Goal: Check status: Check status

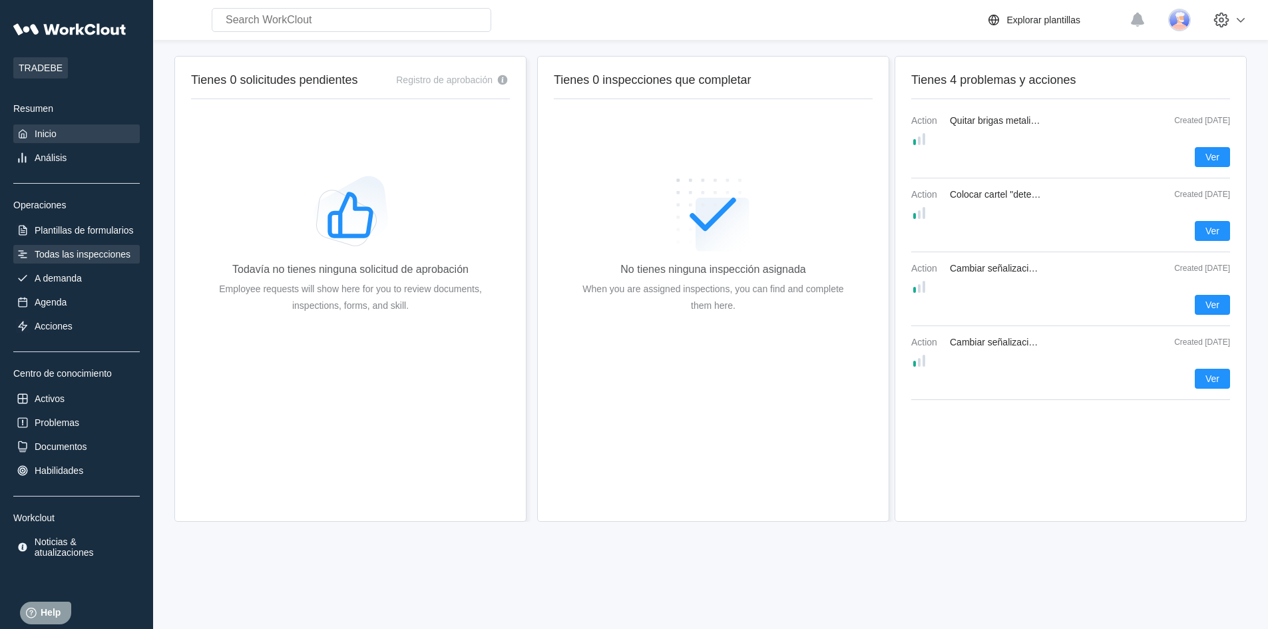
click at [106, 257] on div "Todas las inspecciones" at bounding box center [83, 254] width 96 height 11
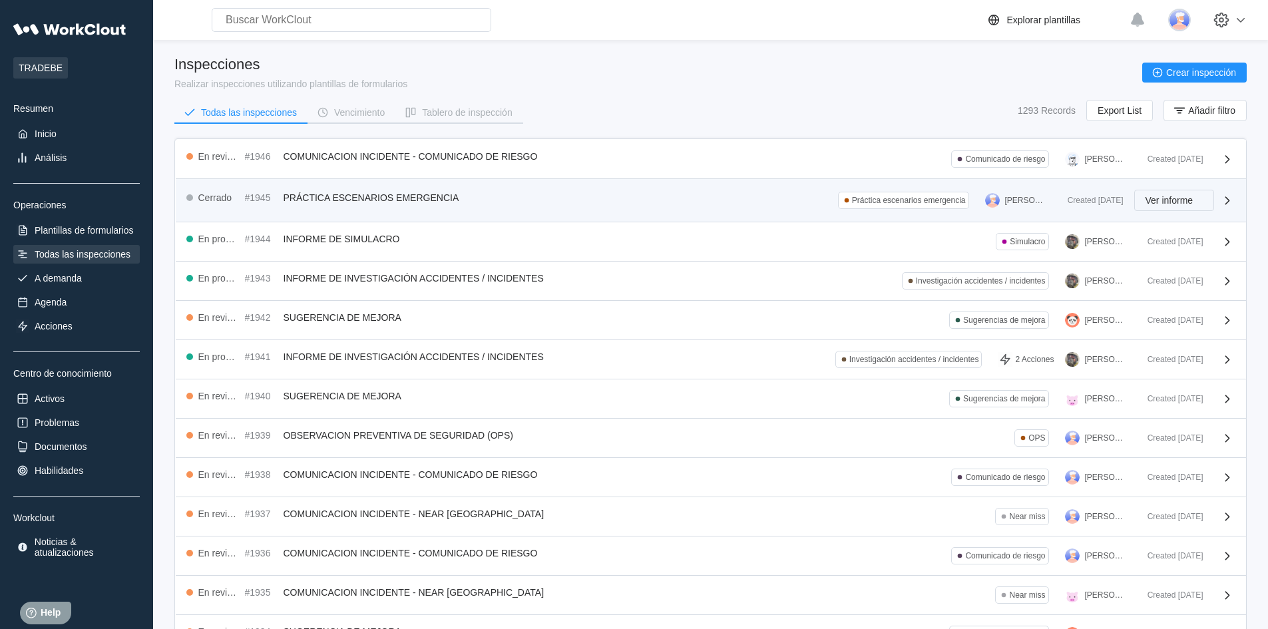
click at [1182, 202] on span "Ver informe" at bounding box center [1169, 200] width 48 height 9
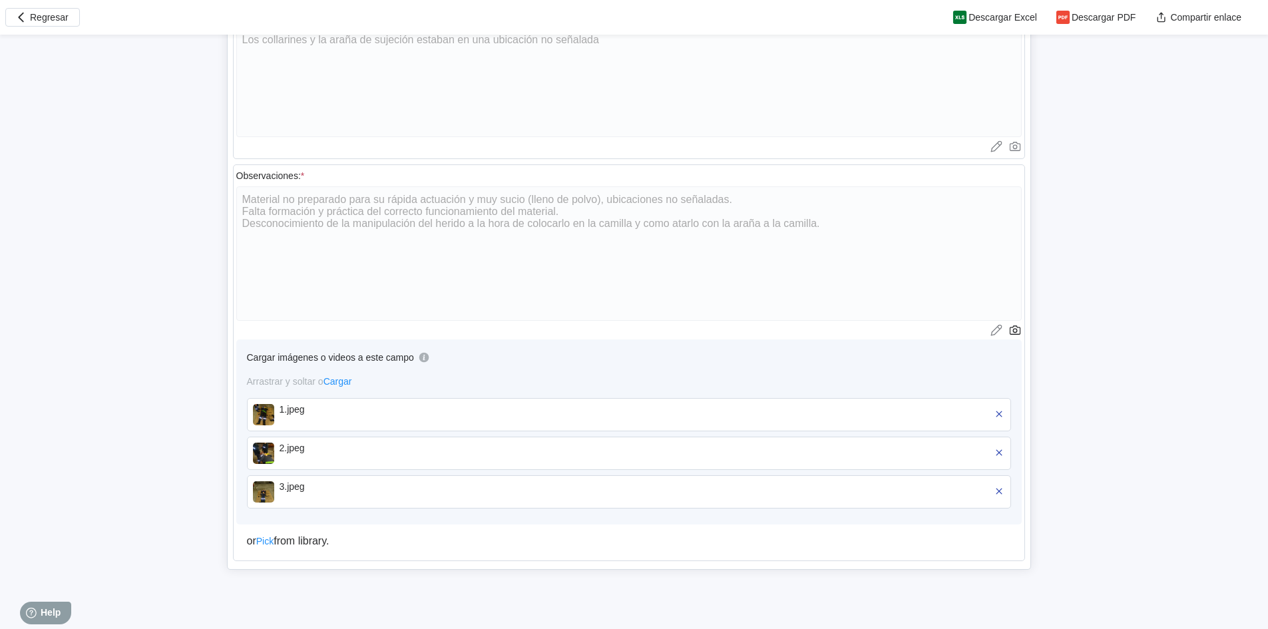
scroll to position [932, 0]
click at [265, 413] on img at bounding box center [263, 413] width 21 height 21
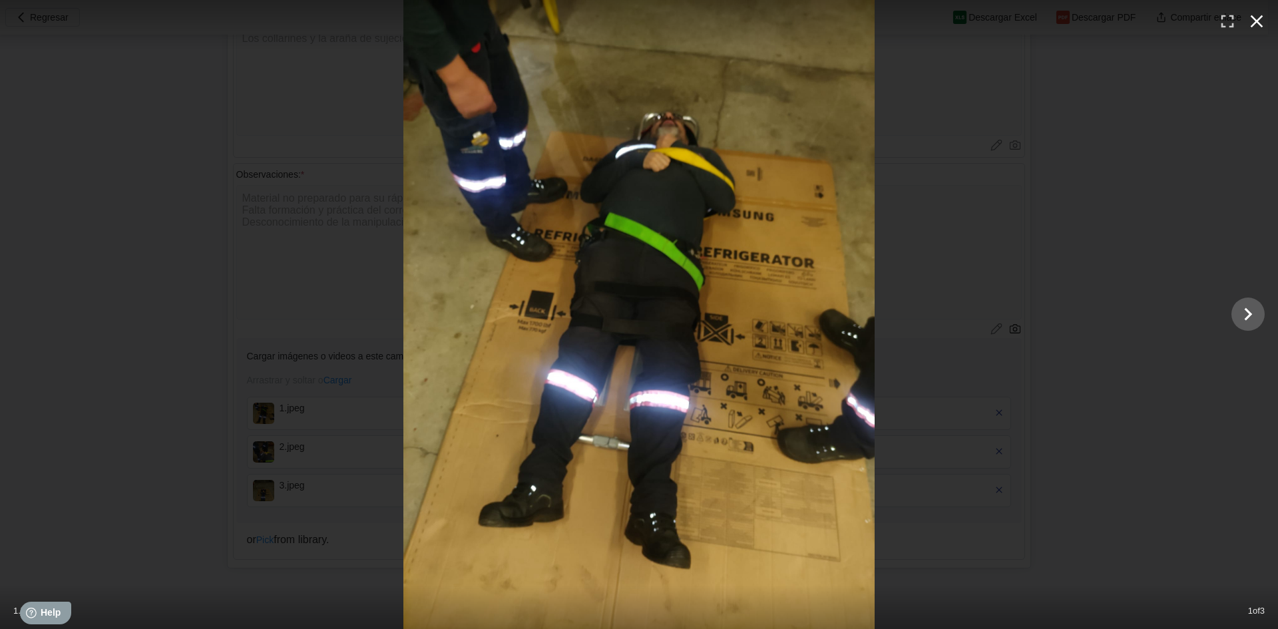
click at [1263, 20] on icon "button" at bounding box center [1256, 21] width 21 height 21
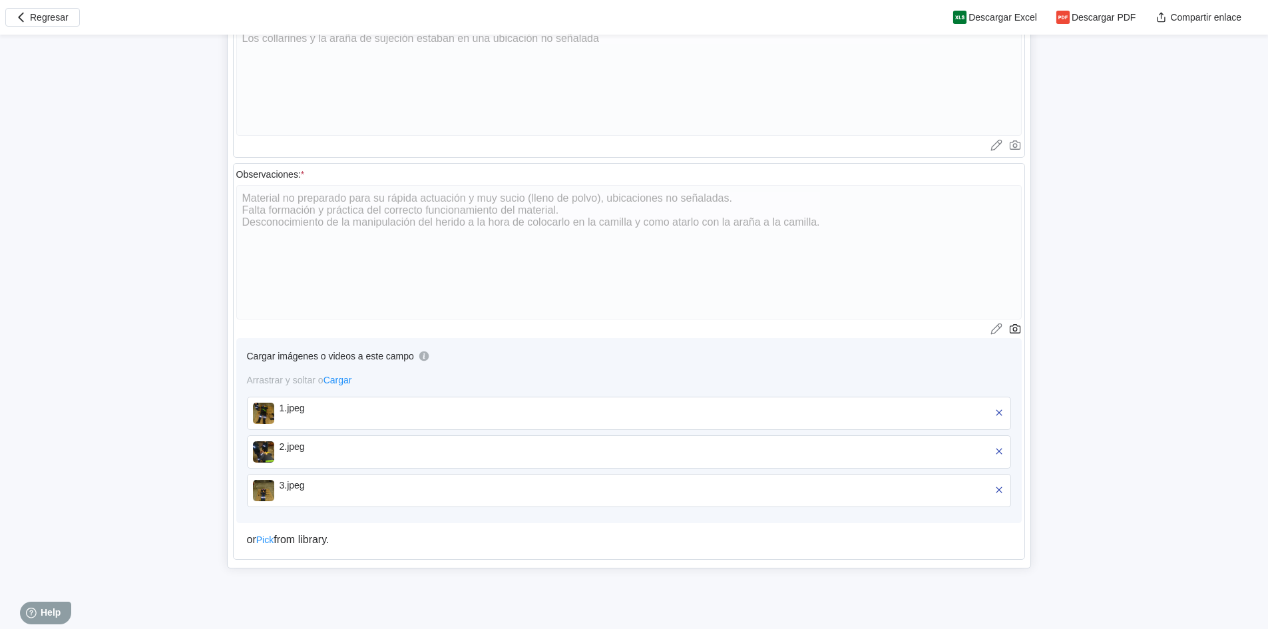
click at [271, 452] on img at bounding box center [263, 451] width 21 height 21
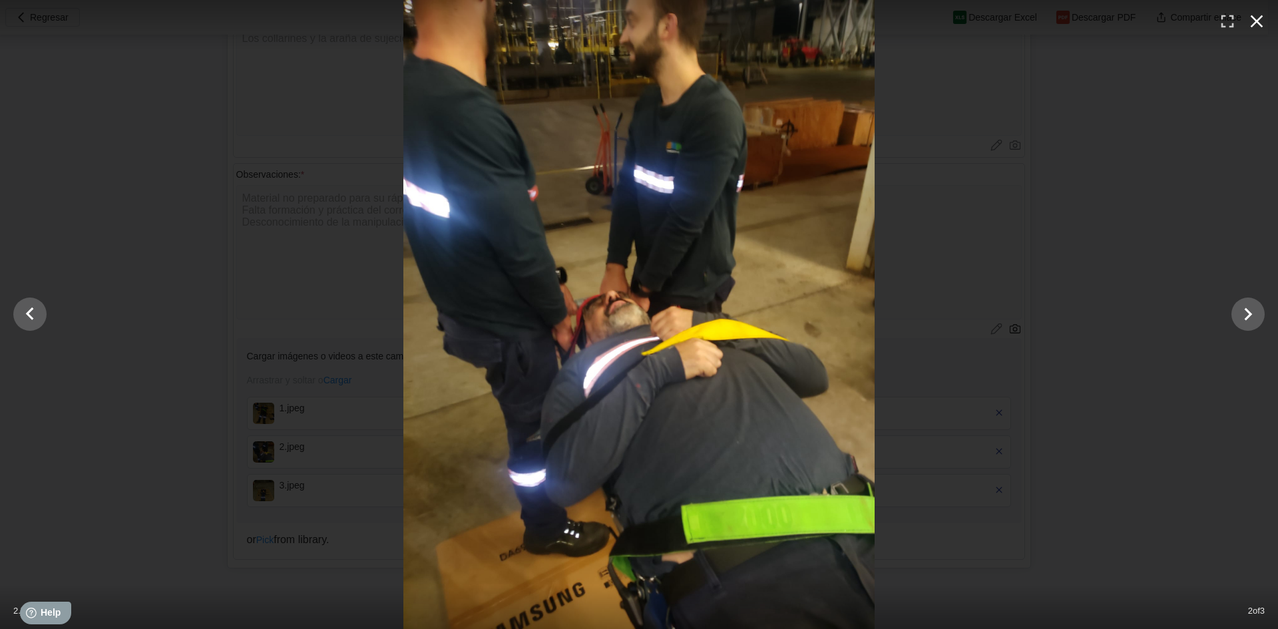
click at [1261, 20] on icon "button" at bounding box center [1256, 21] width 21 height 21
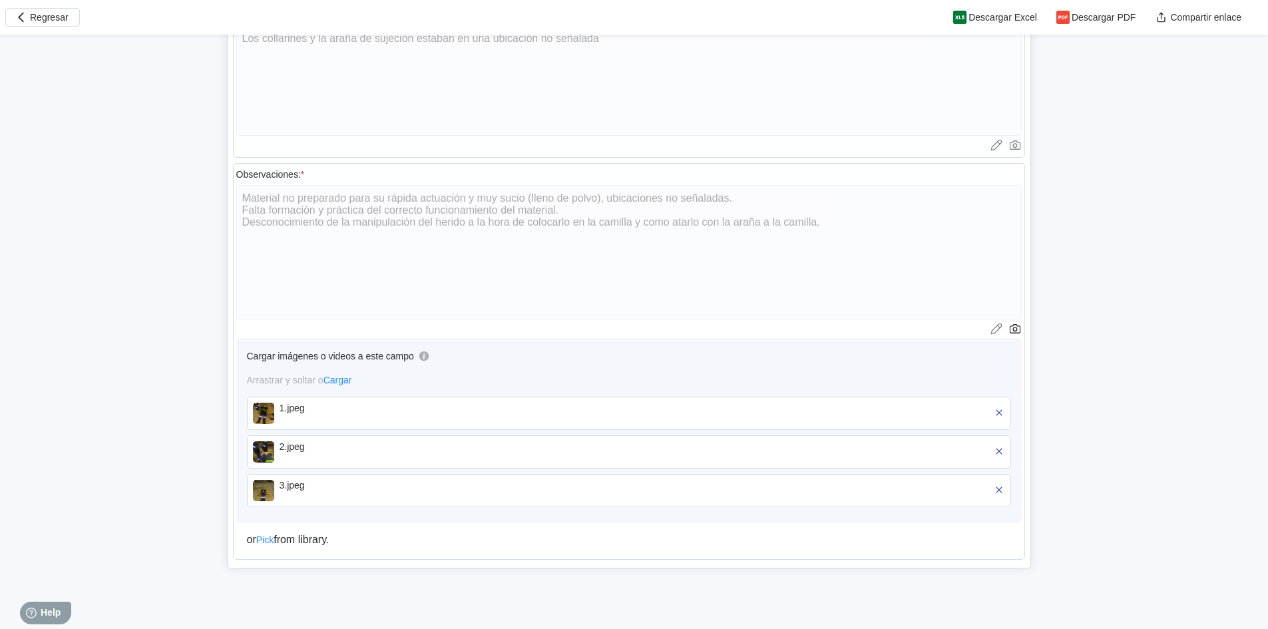
click at [262, 491] on img at bounding box center [263, 490] width 21 height 21
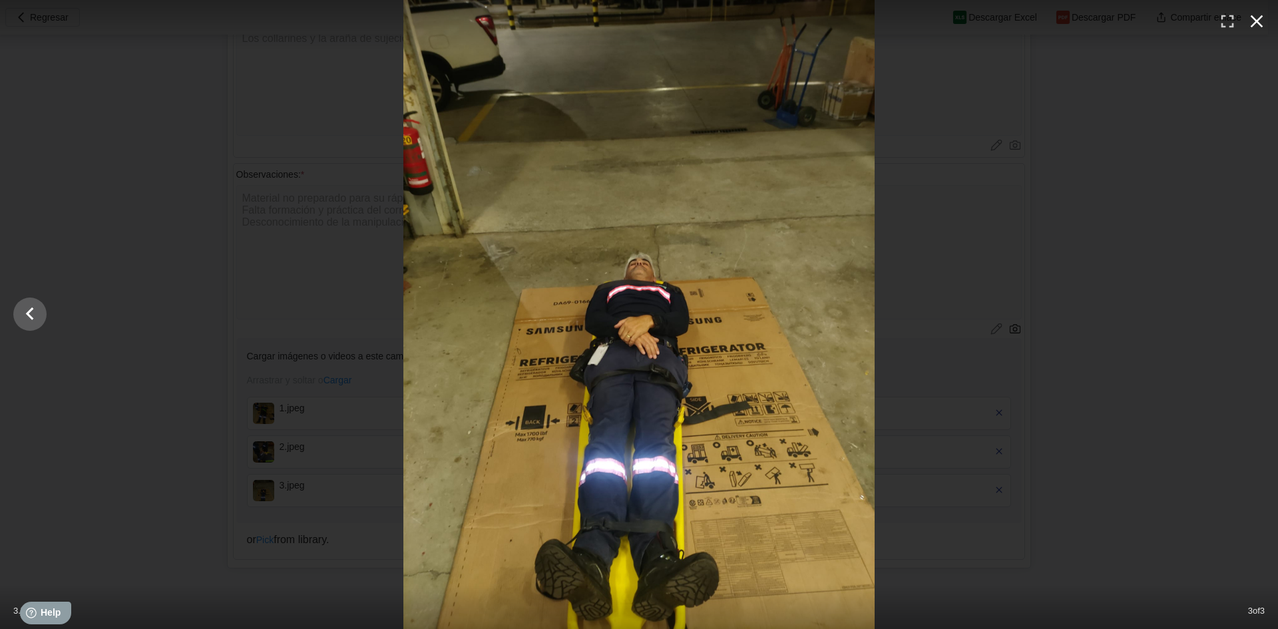
click at [1255, 21] on icon "button" at bounding box center [1256, 21] width 21 height 21
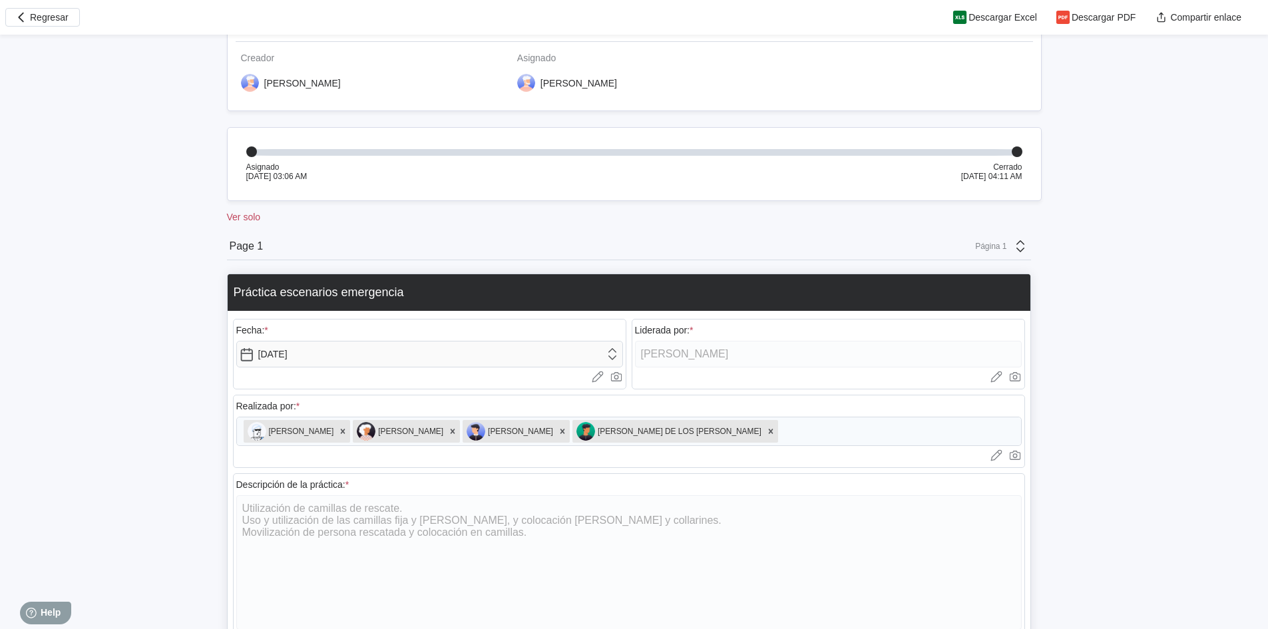
scroll to position [0, 0]
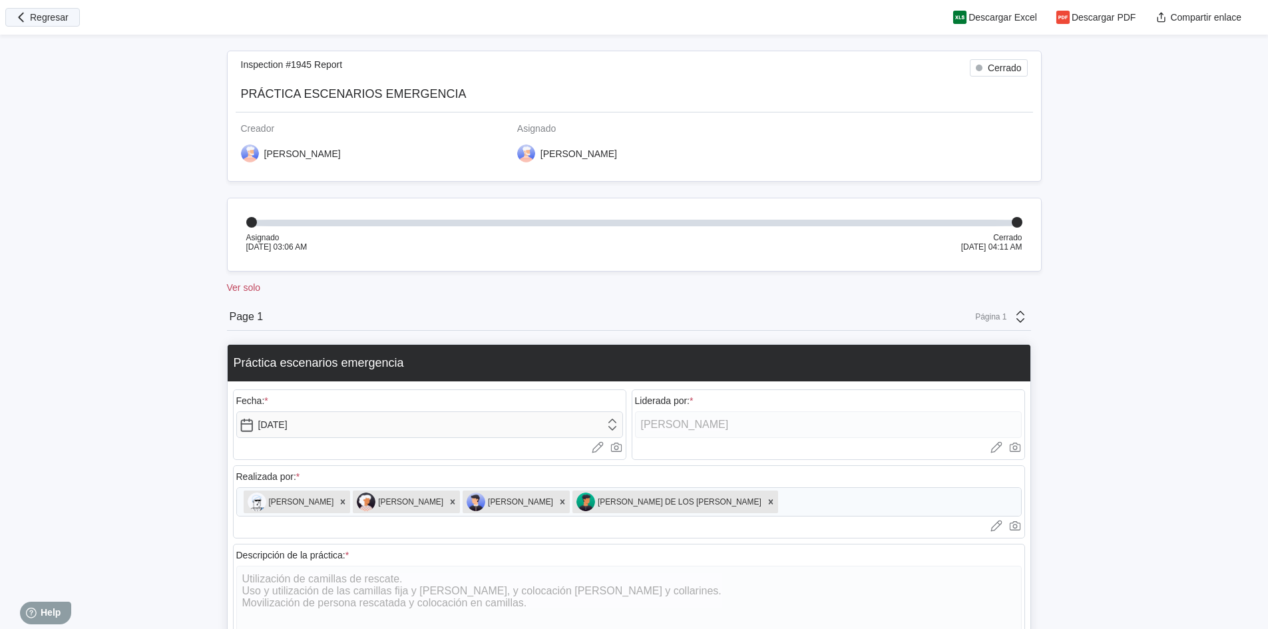
click at [43, 19] on span "Regresar" at bounding box center [49, 17] width 39 height 9
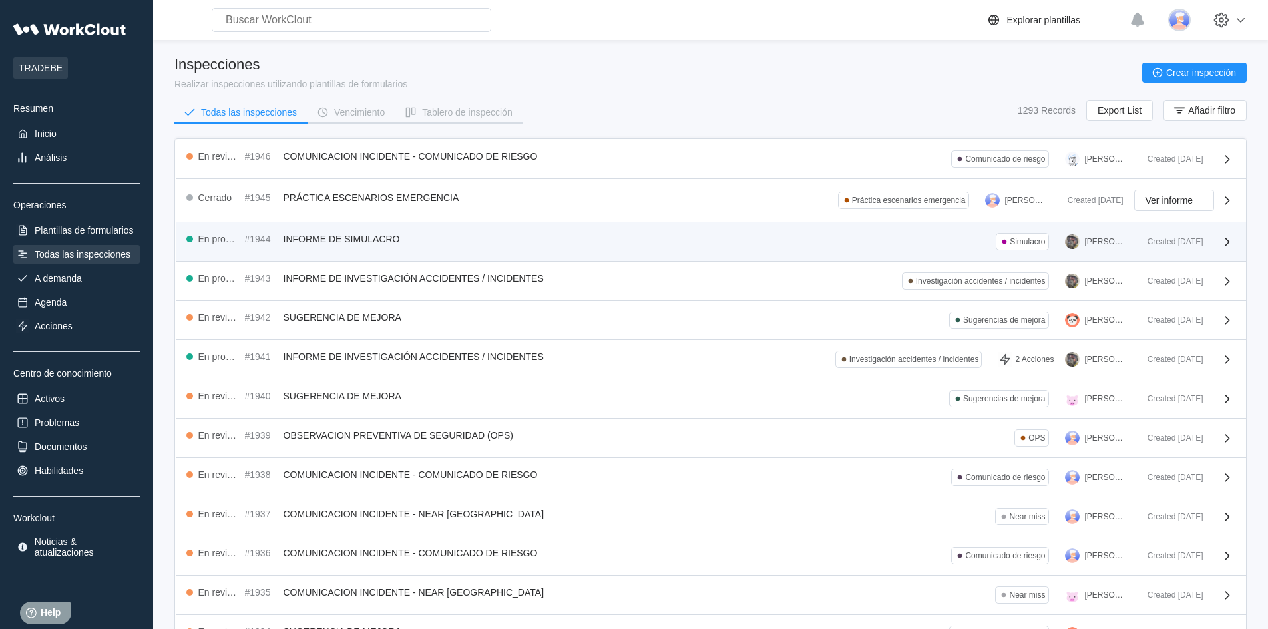
click at [962, 240] on div "En progreso #1944 INFORME DE SIMULACRO Simulacro [PERSON_NAME]" at bounding box center [661, 241] width 950 height 17
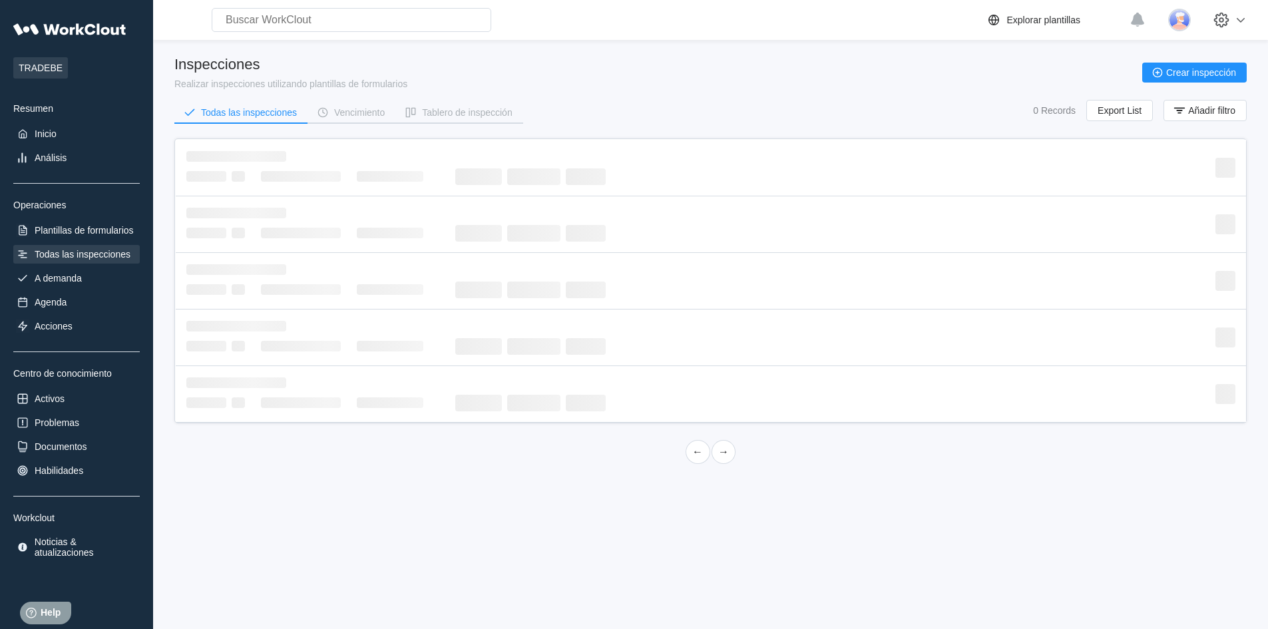
click at [72, 254] on div "Todas las inspecciones" at bounding box center [83, 254] width 96 height 11
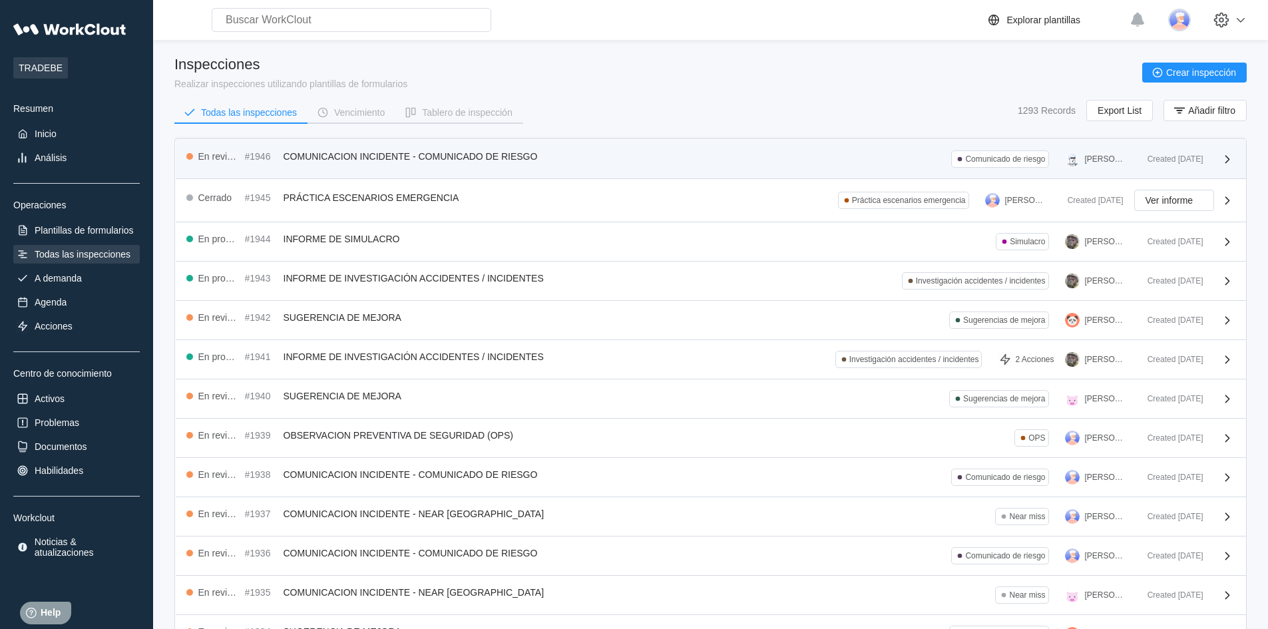
click at [828, 162] on div "En revisión #1946 COMUNICACION INCIDENTE - COMUNICADO DE RIESGO Comunicado de r…" at bounding box center [661, 158] width 950 height 17
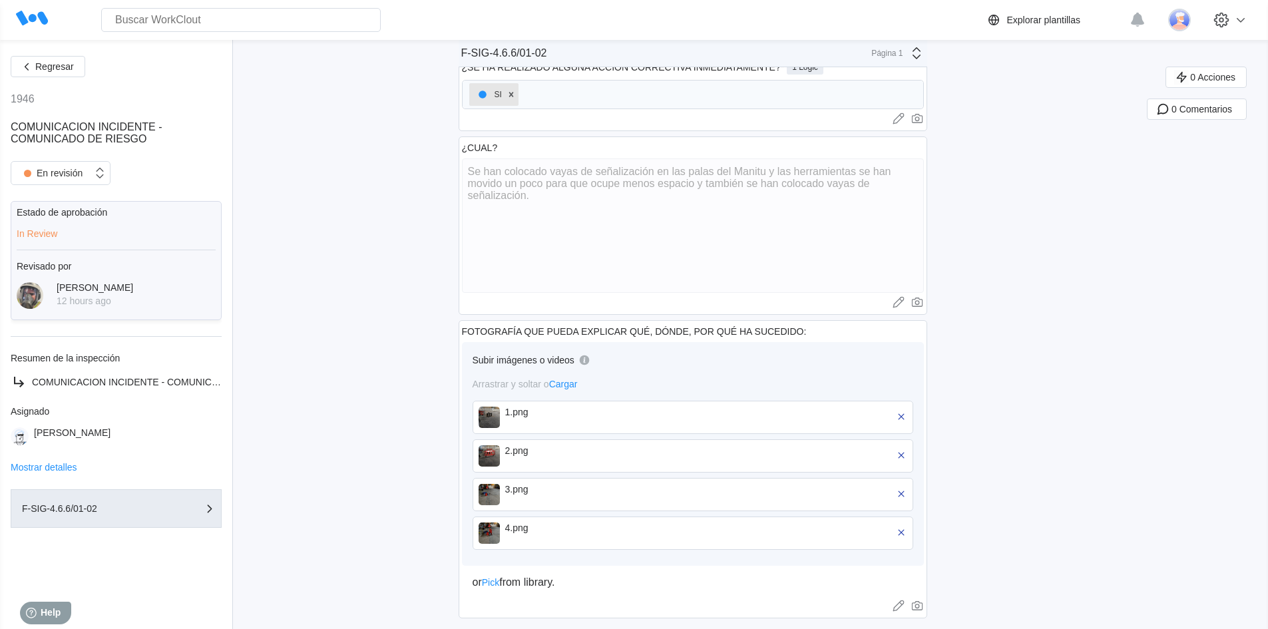
scroll to position [741, 0]
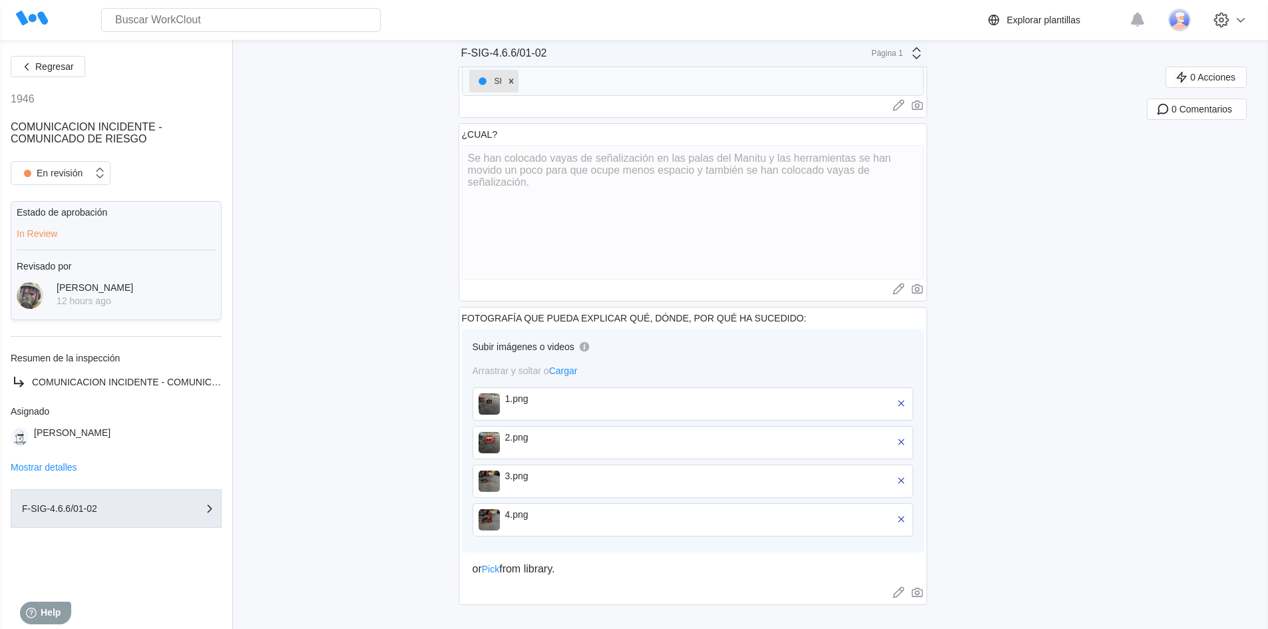
click at [490, 407] on img at bounding box center [489, 403] width 21 height 21
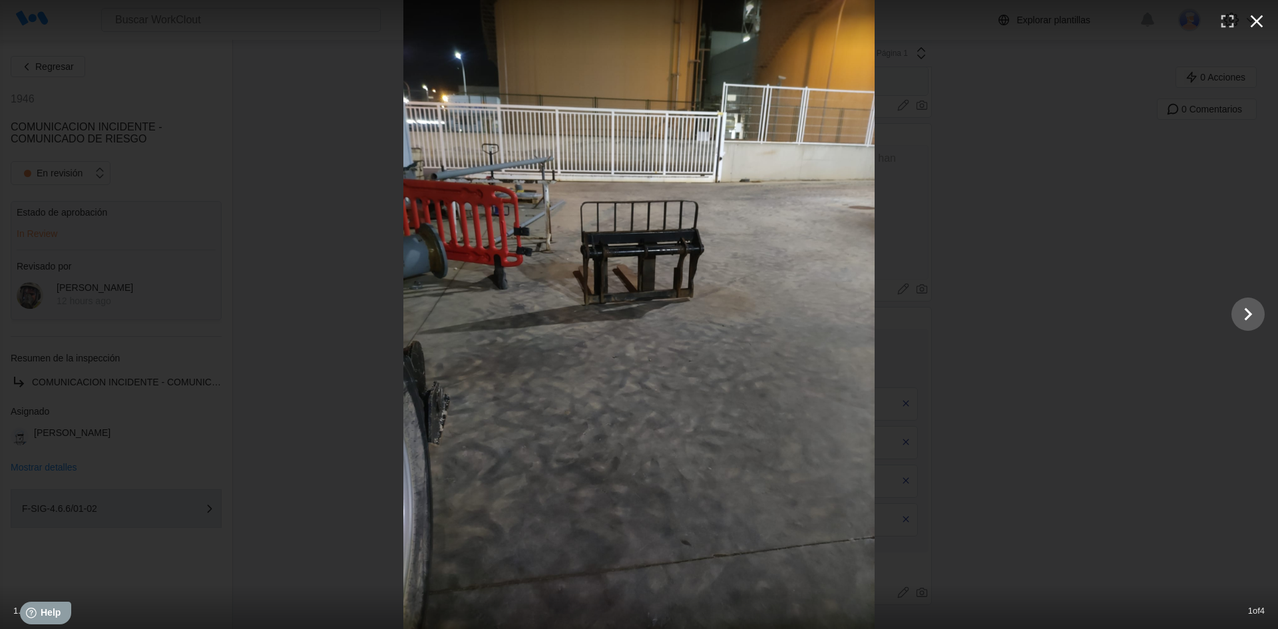
click at [1255, 19] on icon "button" at bounding box center [1257, 21] width 13 height 13
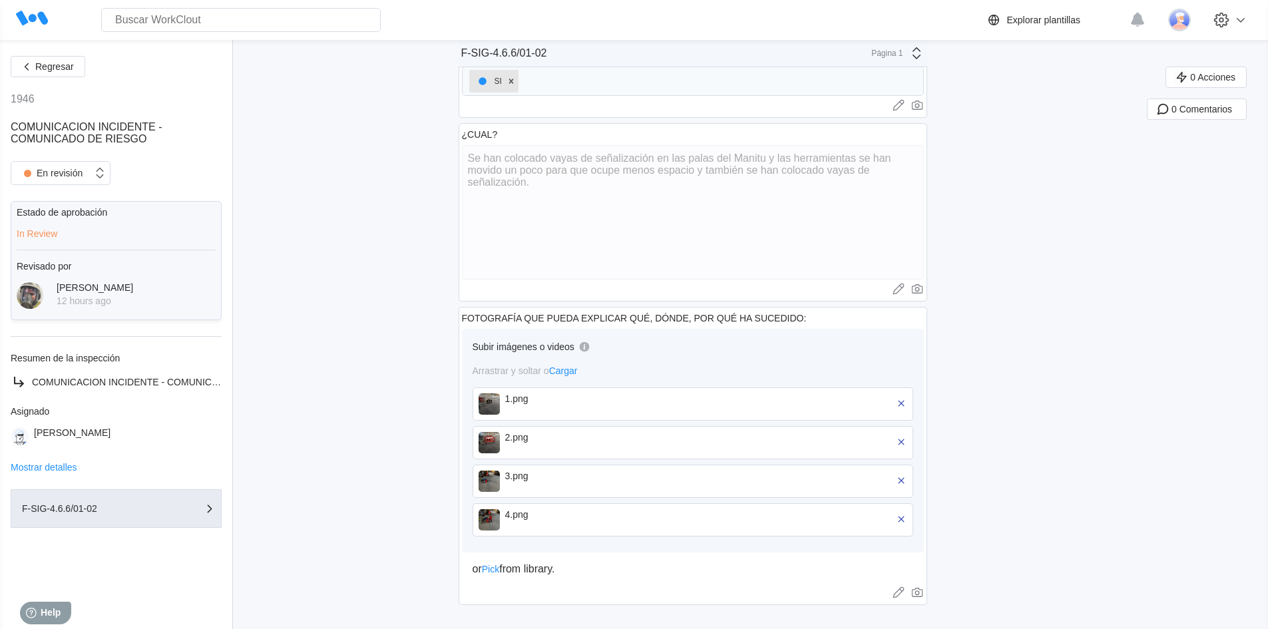
click at [496, 445] on img at bounding box center [489, 442] width 21 height 21
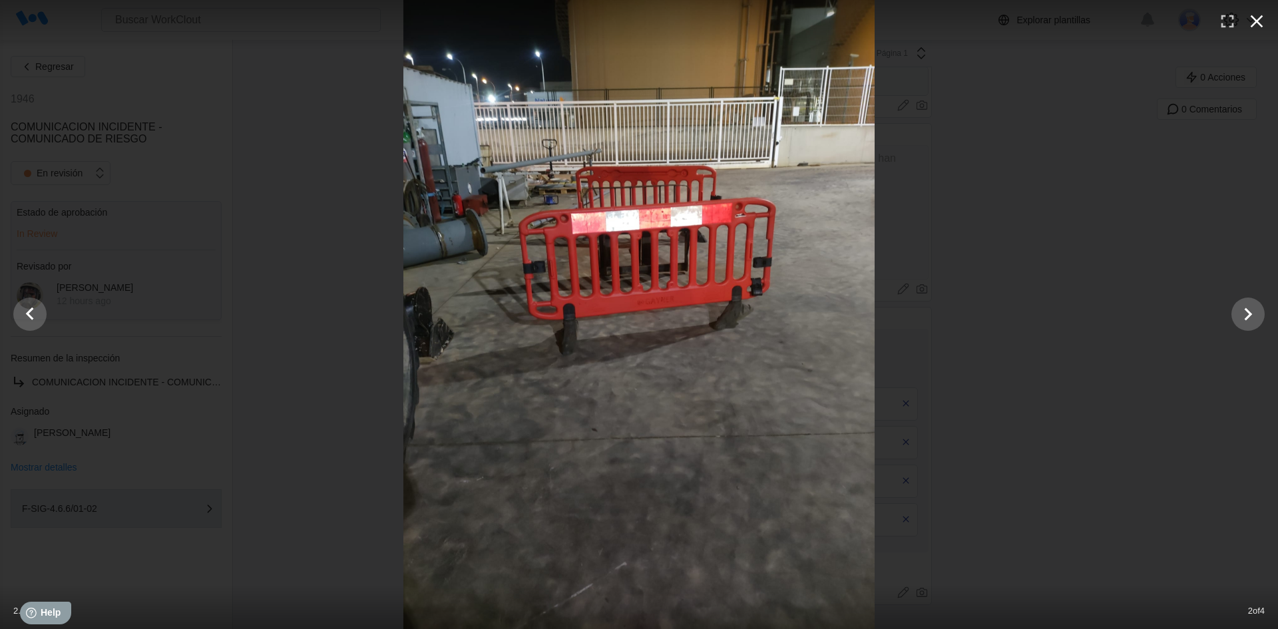
click at [1257, 21] on icon "button" at bounding box center [1257, 21] width 13 height 13
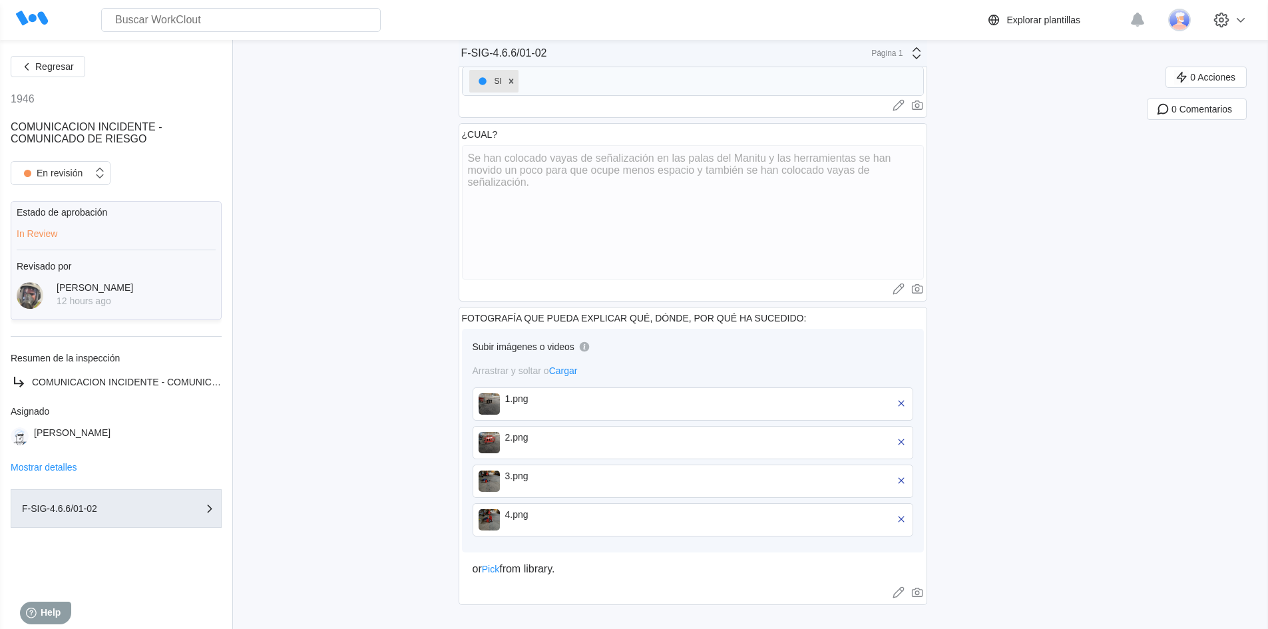
click at [500, 484] on img at bounding box center [489, 481] width 21 height 21
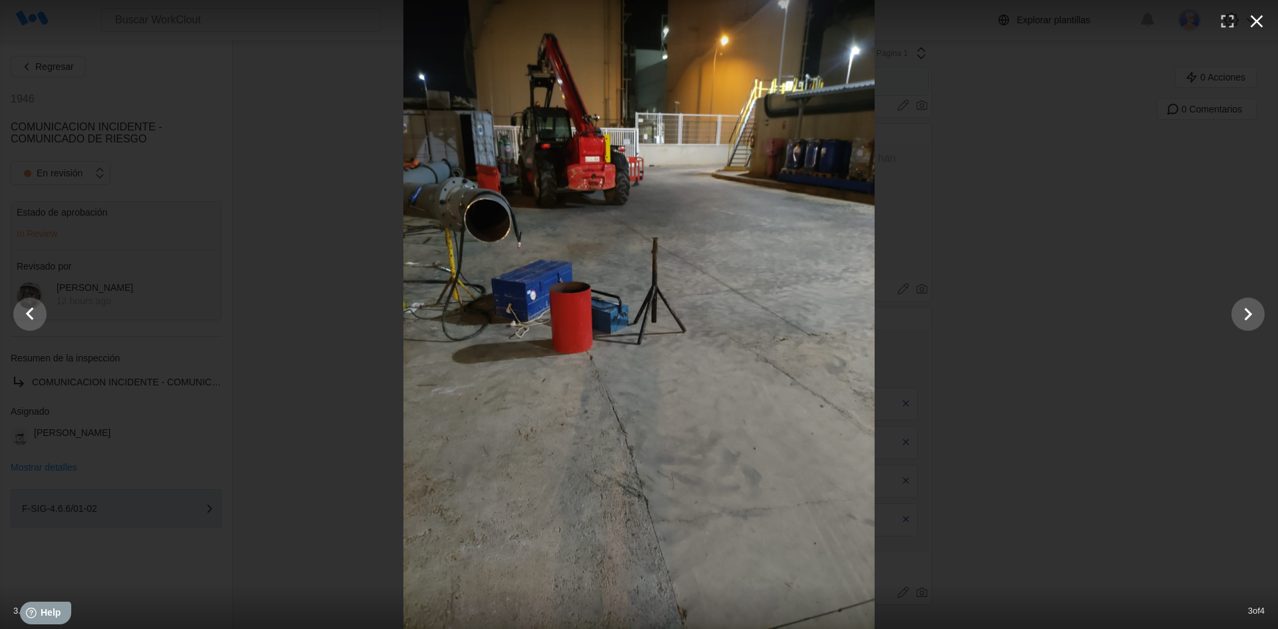
click at [1257, 21] on icon "button" at bounding box center [1257, 21] width 13 height 13
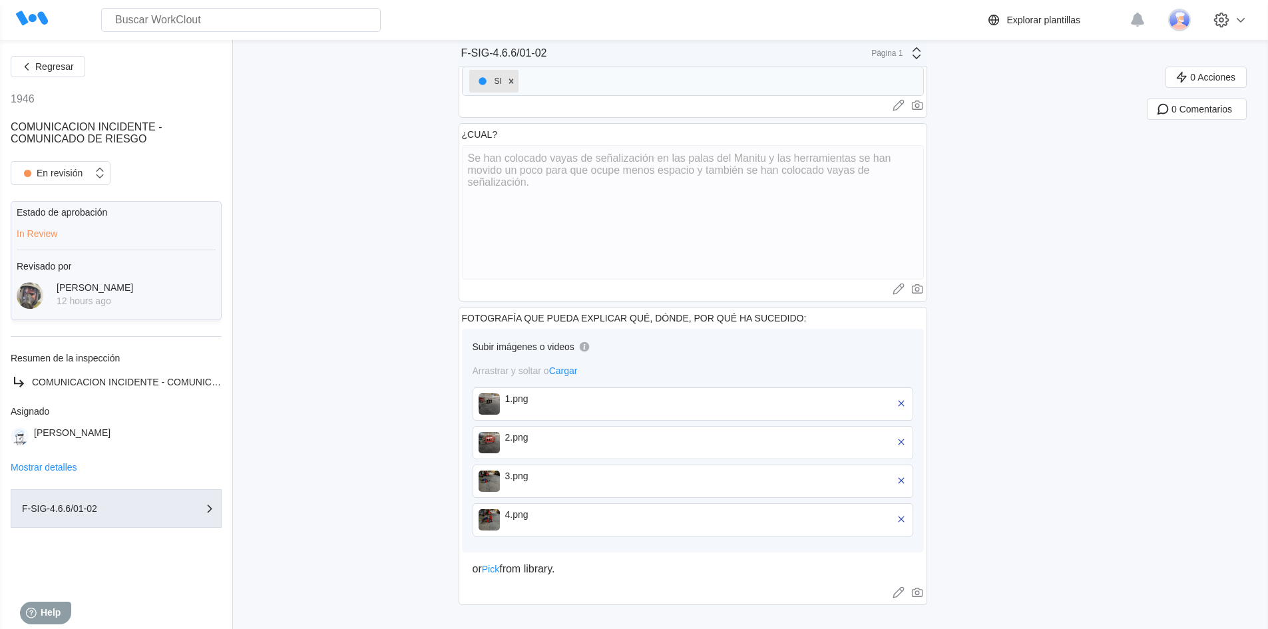
click at [497, 526] on img at bounding box center [489, 519] width 21 height 21
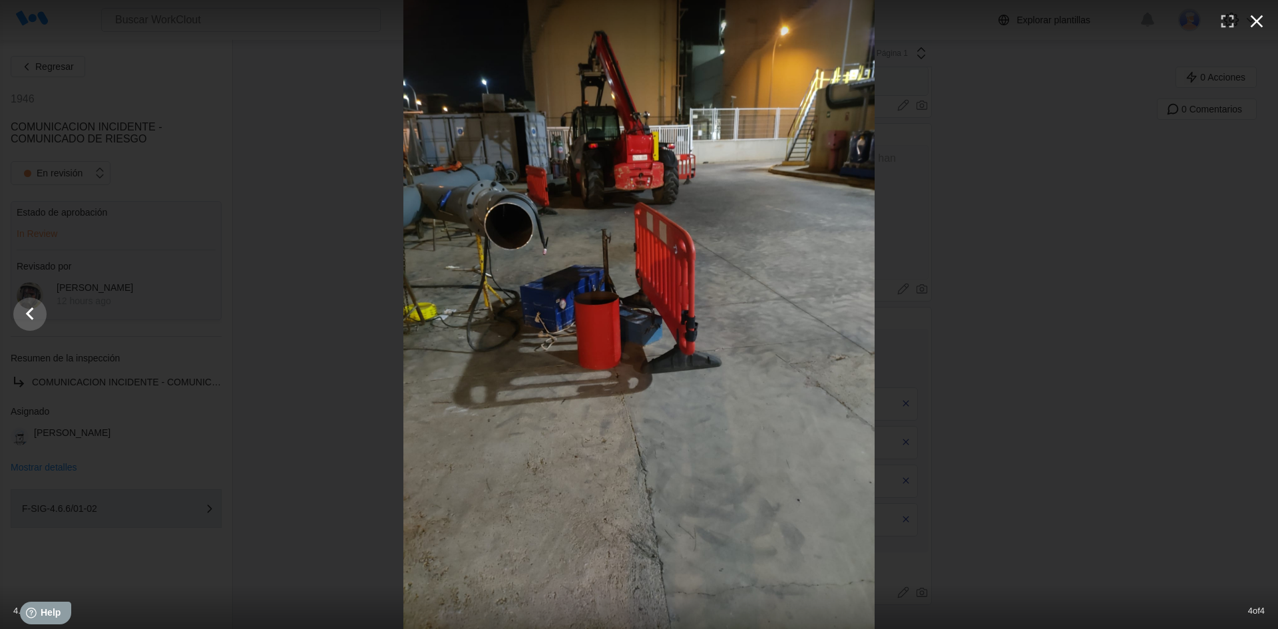
click at [1261, 23] on icon "button" at bounding box center [1256, 21] width 21 height 21
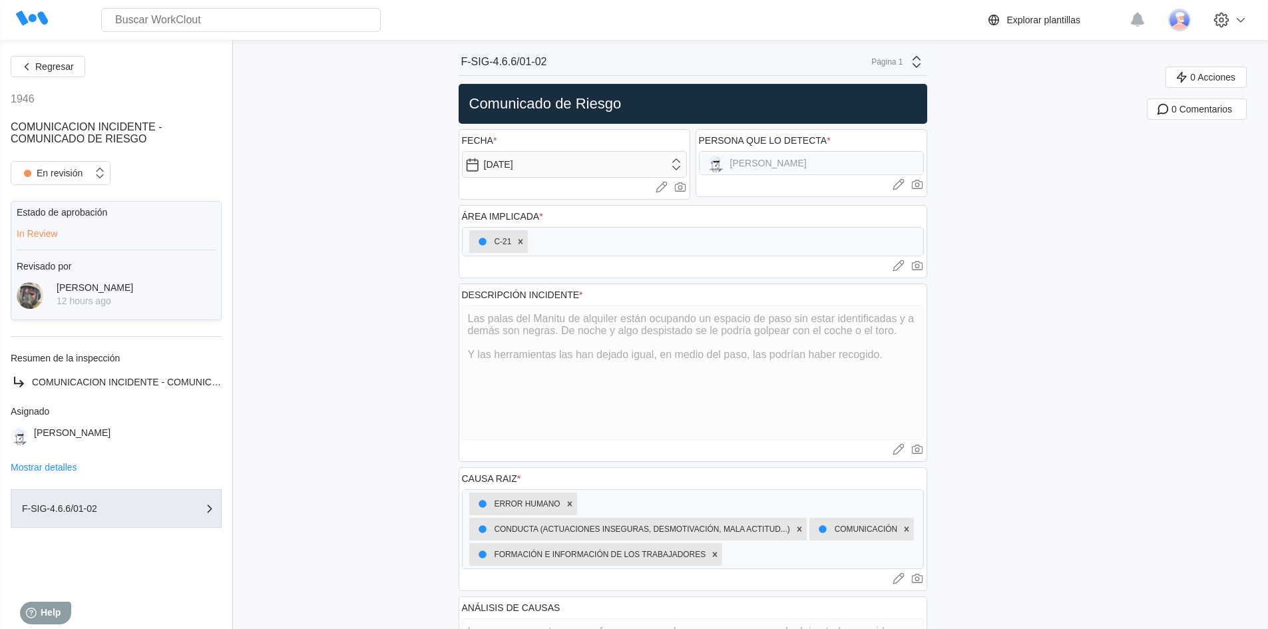
scroll to position [0, 0]
